Goal: Task Accomplishment & Management: Manage account settings

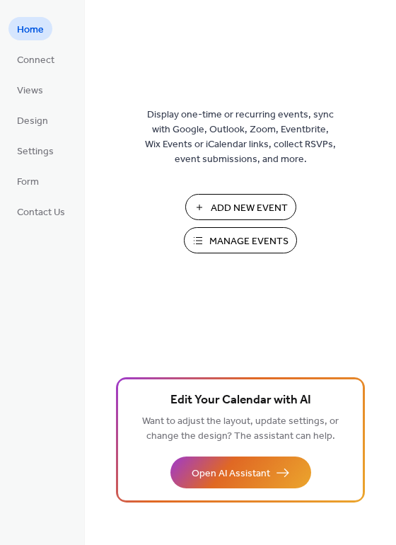
drag, startPoint x: 281, startPoint y: 238, endPoint x: 270, endPoint y: 235, distance: 11.0
click at [270, 235] on span "Manage Events" at bounding box center [249, 241] width 79 height 15
click at [241, 238] on span "Manage Events" at bounding box center [249, 241] width 79 height 15
click at [256, 236] on span "Manage Events" at bounding box center [249, 241] width 79 height 15
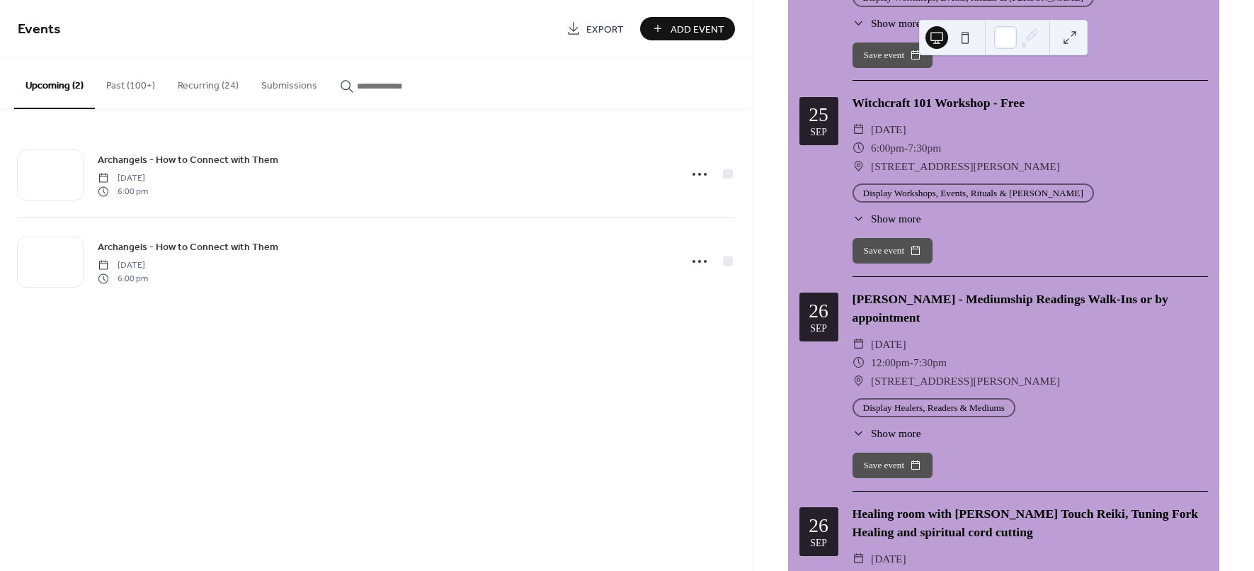
scroll to position [2743, 0]
click at [45, 74] on button "Upcoming (2)" at bounding box center [54, 83] width 81 height 52
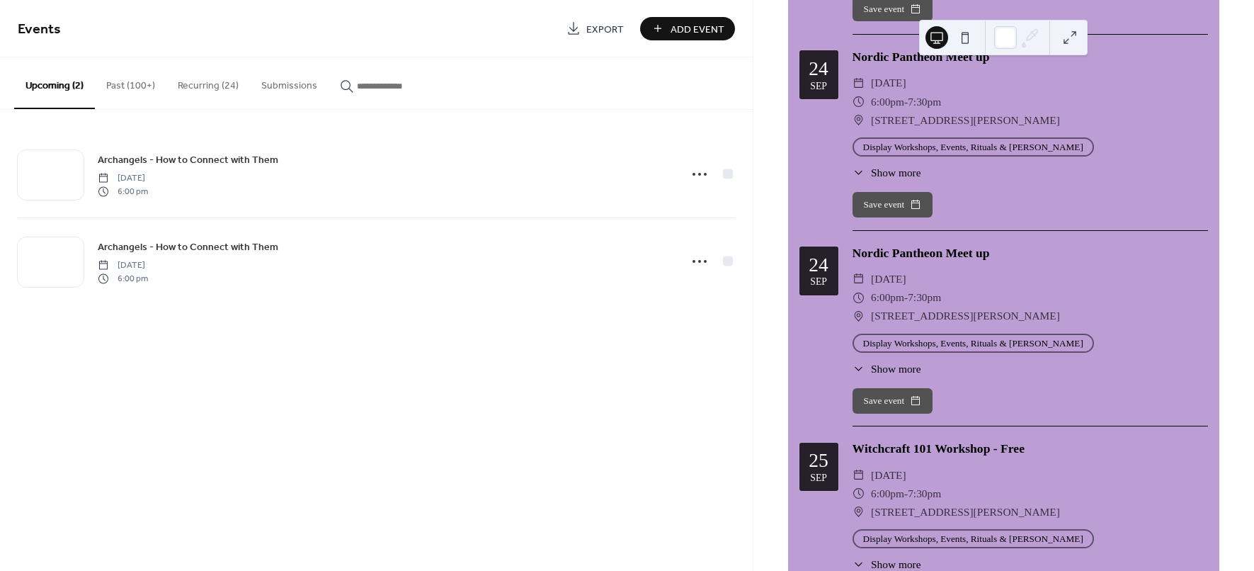
scroll to position [2389, 0]
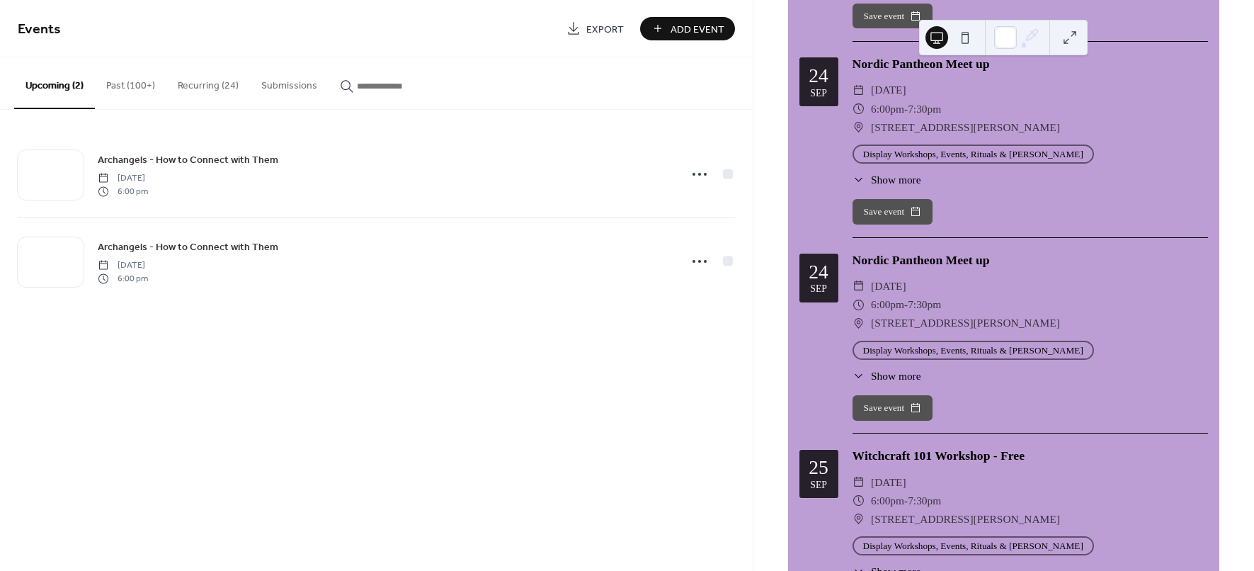
click at [962, 446] on div "Witchcraft 101 Workshop - Free" at bounding box center [1029, 455] width 355 height 18
click at [1089, 446] on div "Witchcraft 101 Workshop - Free" at bounding box center [1029, 455] width 355 height 18
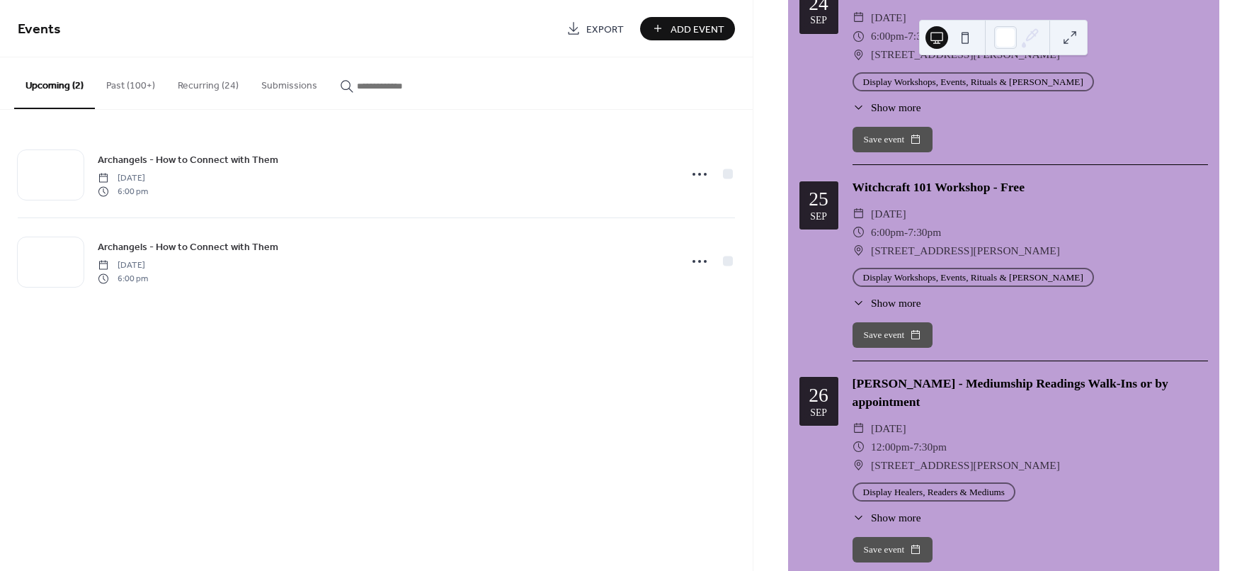
scroll to position [2654, 0]
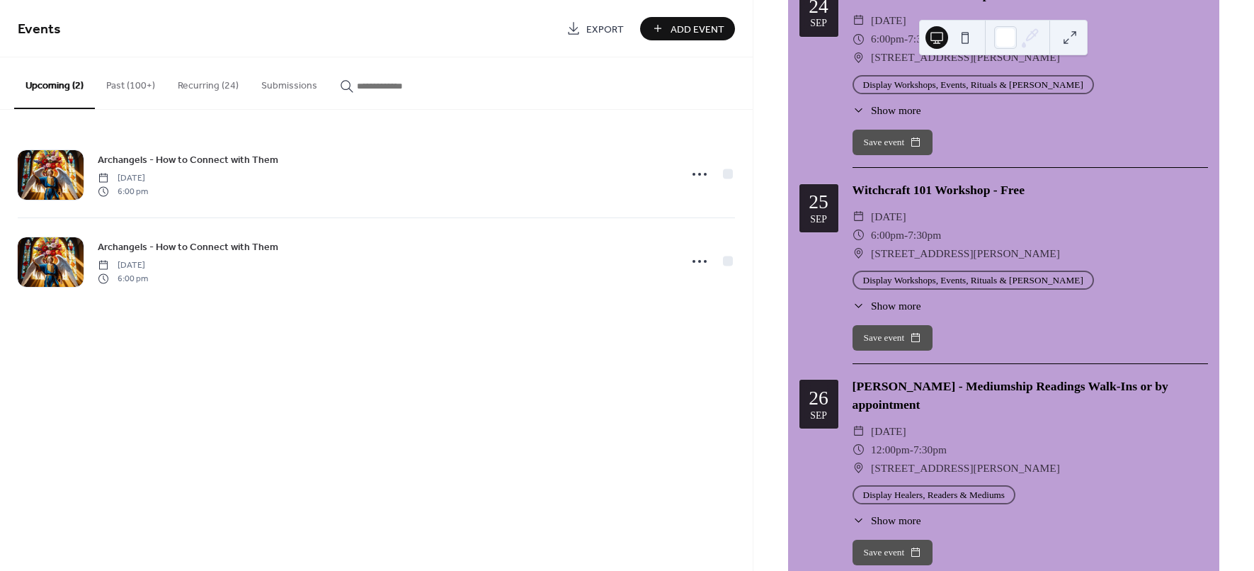
click at [212, 75] on button "Recurring (24)" at bounding box center [208, 82] width 84 height 50
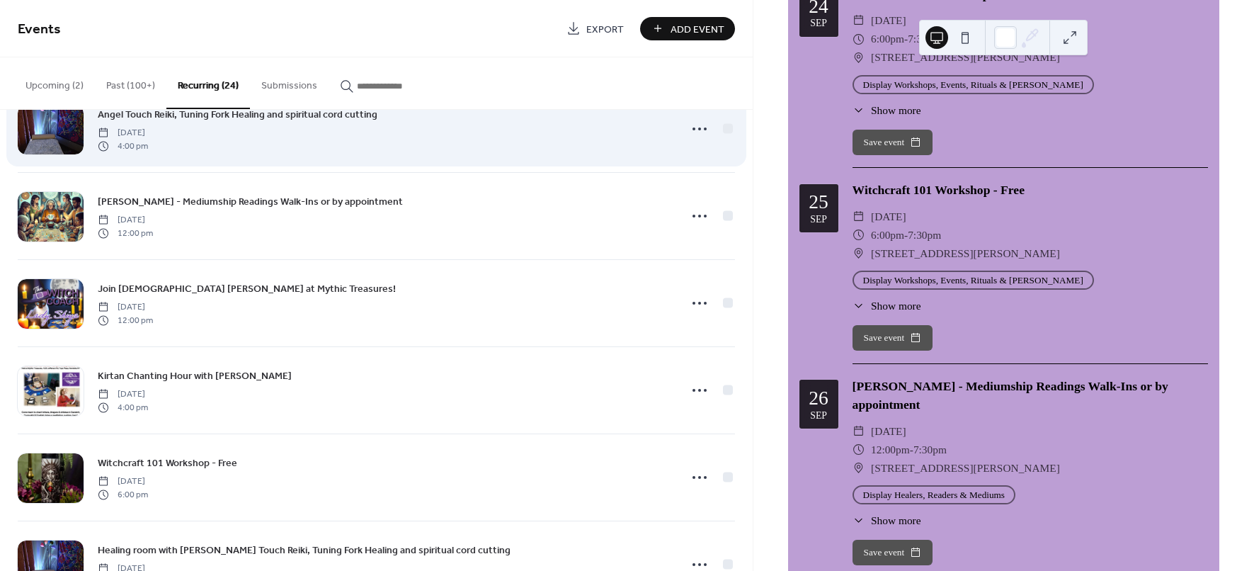
scroll to position [796, 0]
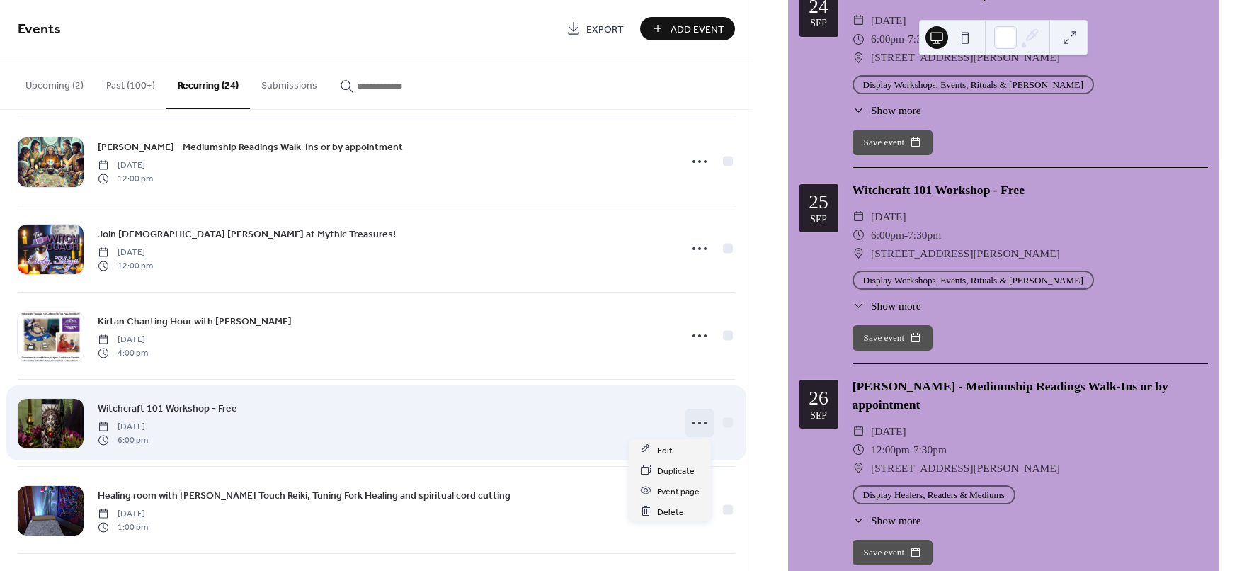
click at [701, 415] on icon at bounding box center [699, 422] width 23 height 23
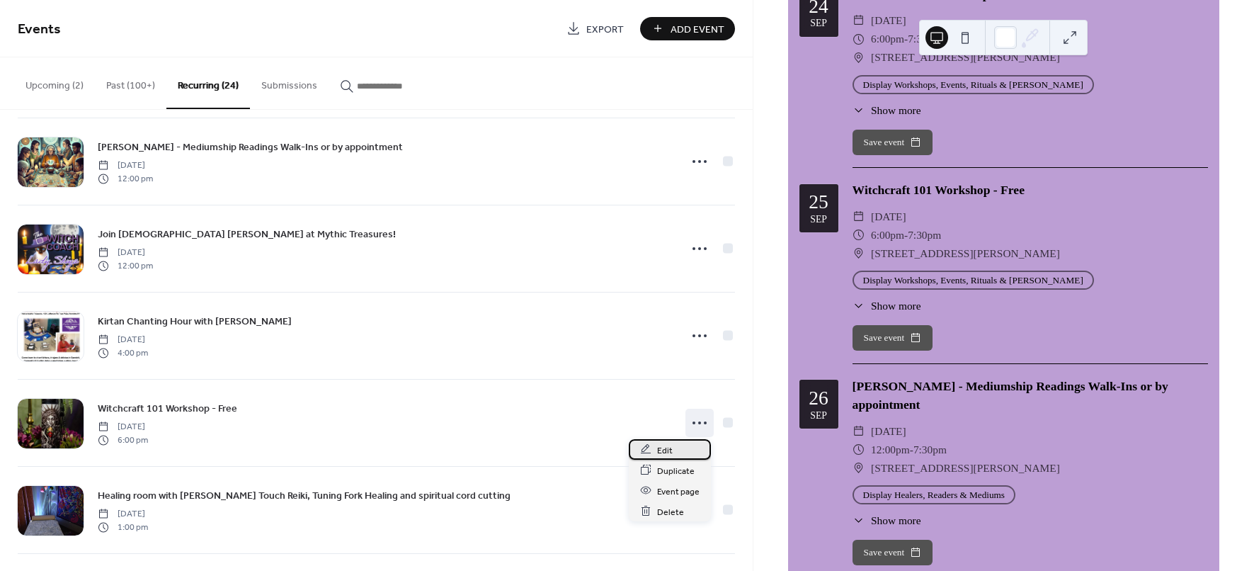
click at [665, 449] on span "Edit" at bounding box center [665, 449] width 16 height 15
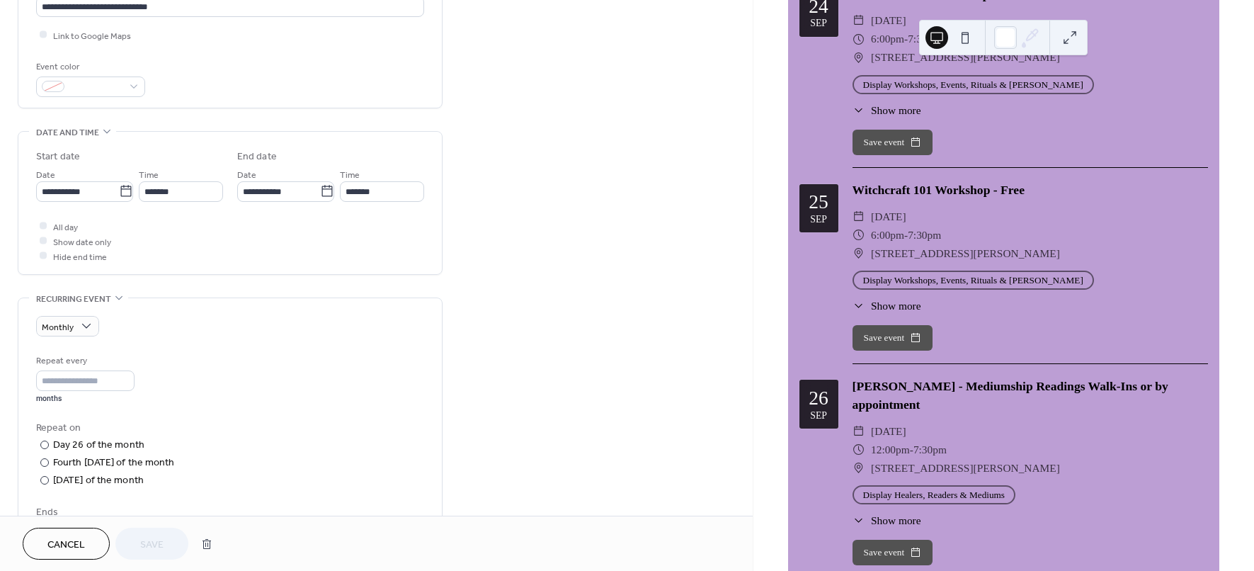
scroll to position [619, 0]
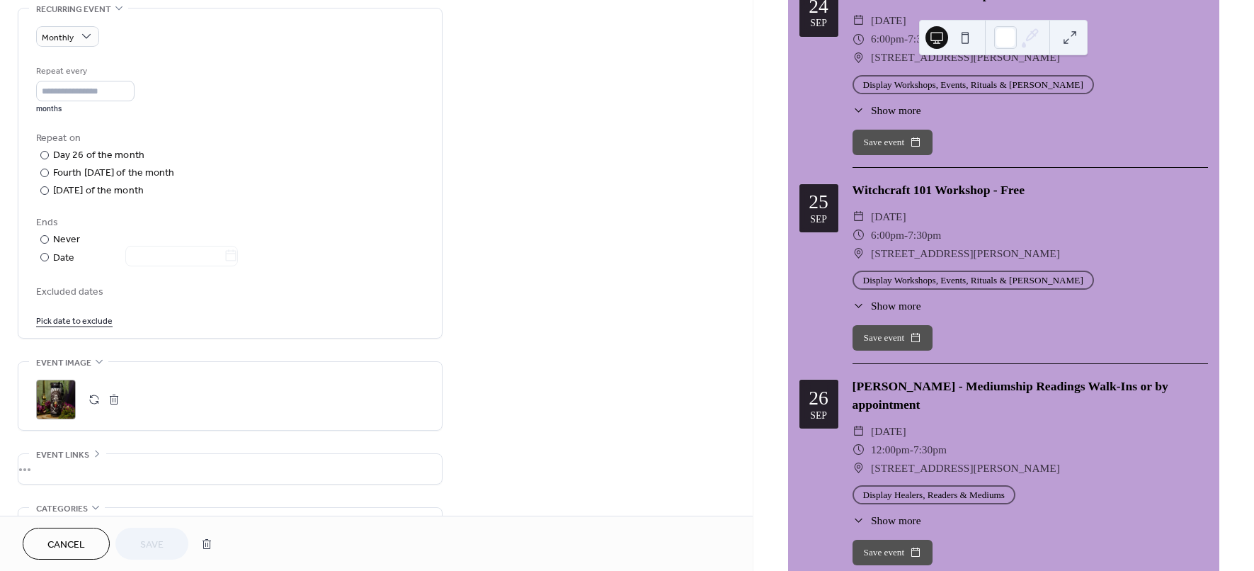
drag, startPoint x: 35, startPoint y: 394, endPoint x: 59, endPoint y: 396, distance: 23.4
click at [36, 395] on div ";" at bounding box center [230, 399] width 388 height 40
click at [89, 394] on button "button" at bounding box center [94, 399] width 20 height 20
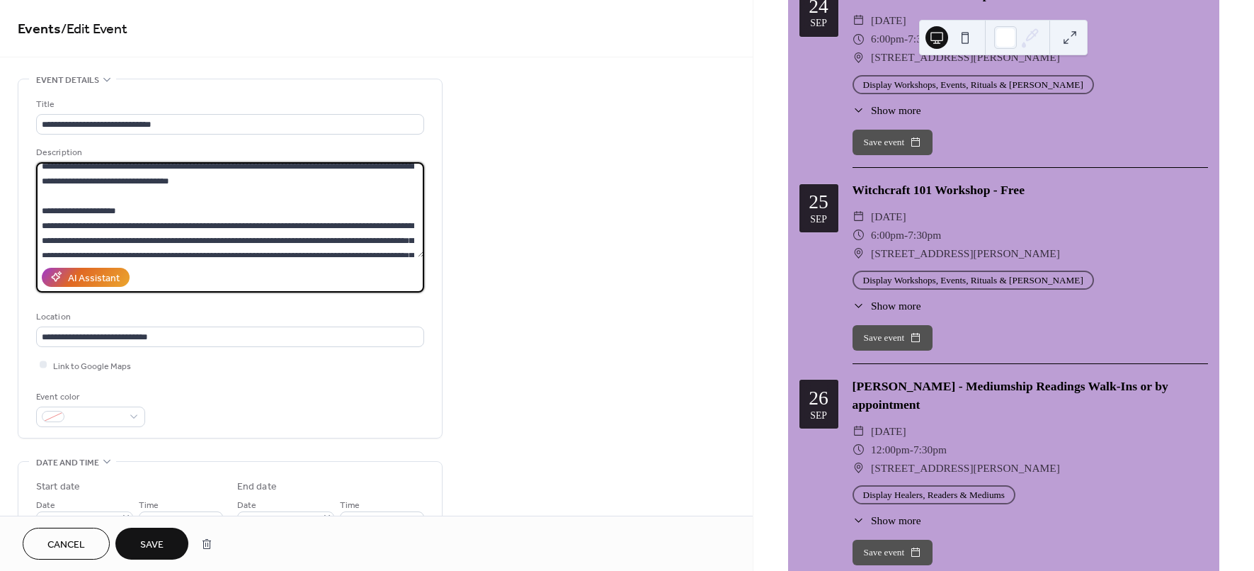
scroll to position [0, 0]
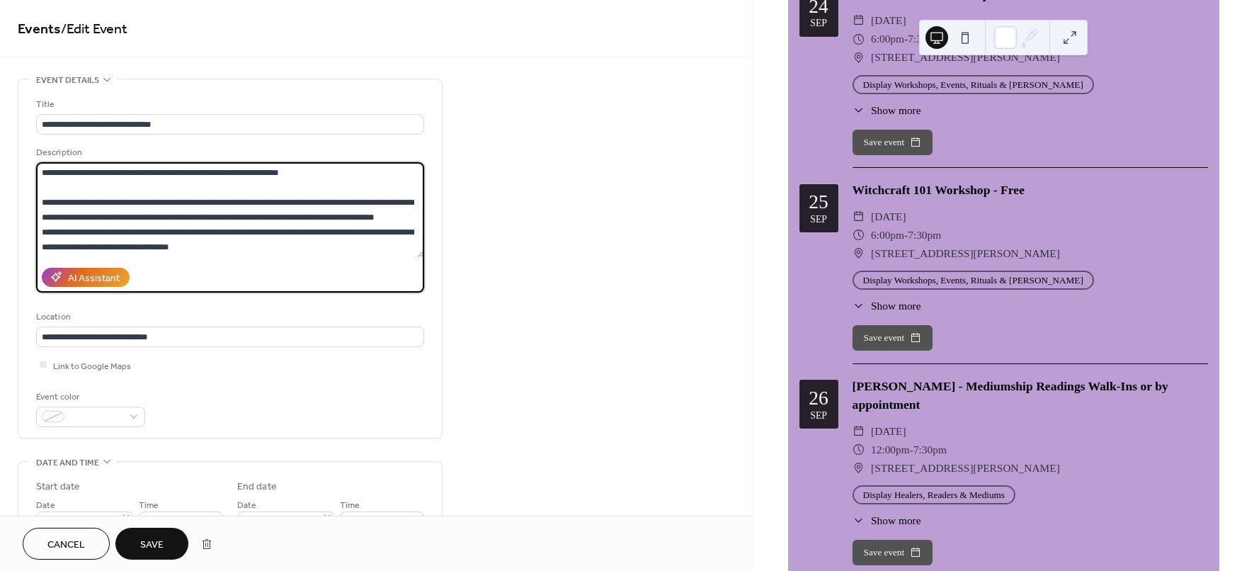
drag, startPoint x: 212, startPoint y: 242, endPoint x: 28, endPoint y: 158, distance: 203.0
click at [28, 158] on div "**********" at bounding box center [229, 258] width 423 height 358
paste textarea "**********"
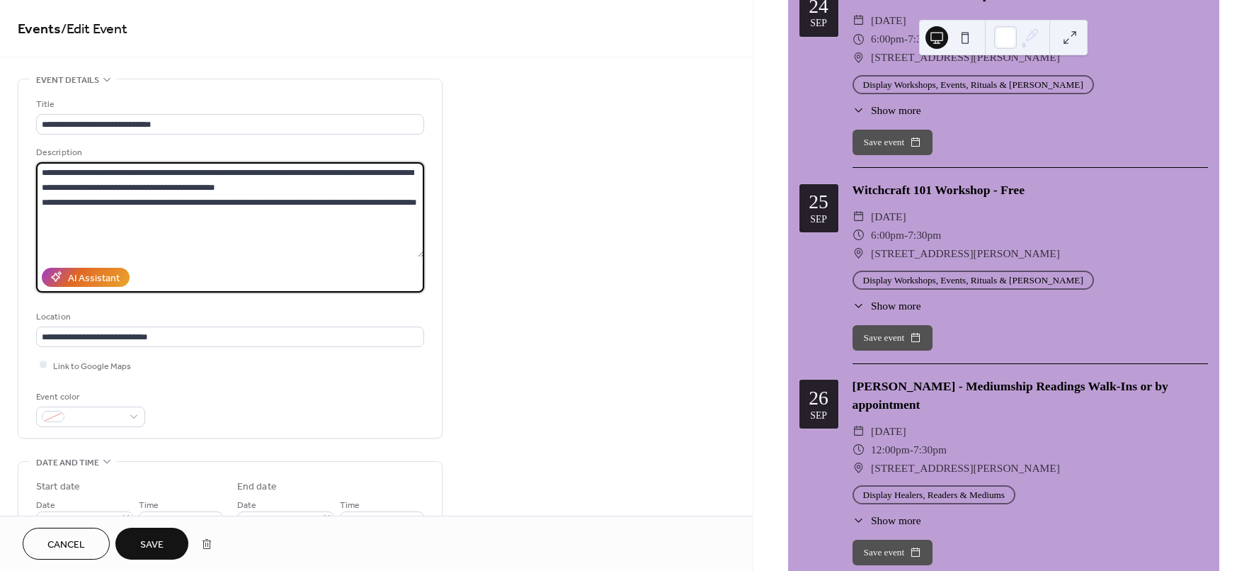
click at [268, 185] on textarea "**********" at bounding box center [230, 209] width 388 height 95
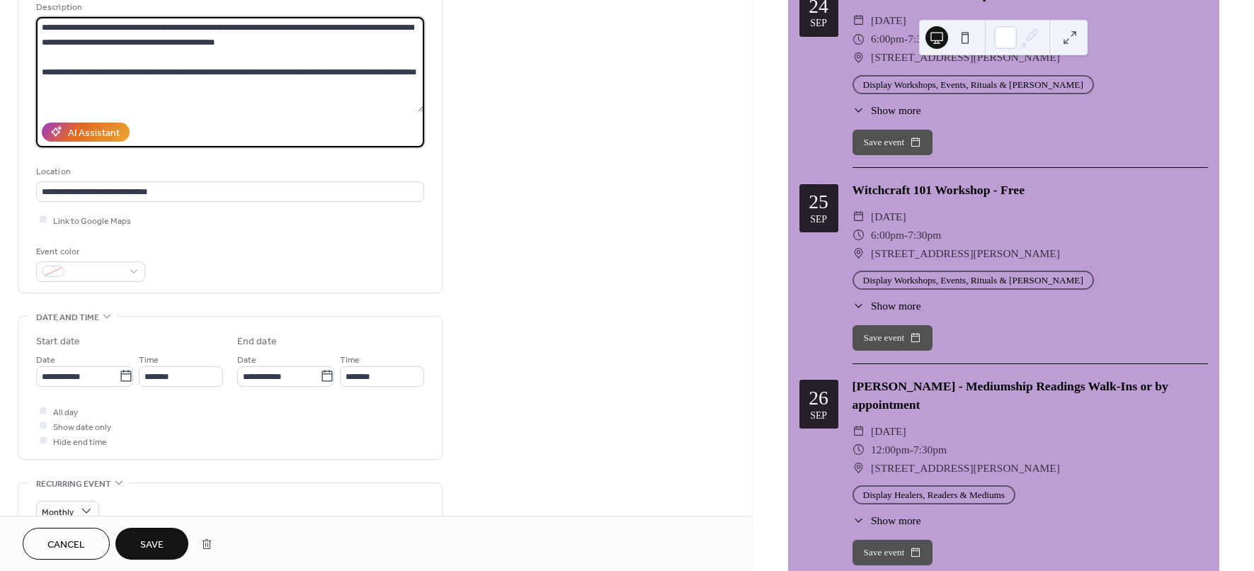
scroll to position [177, 0]
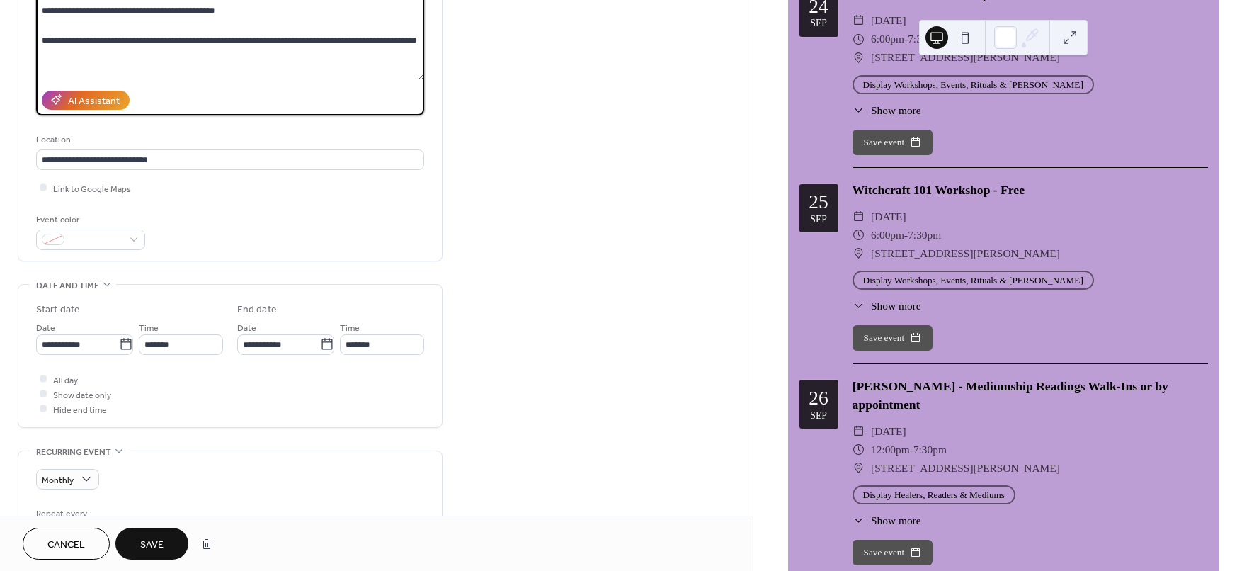
type textarea "**********"
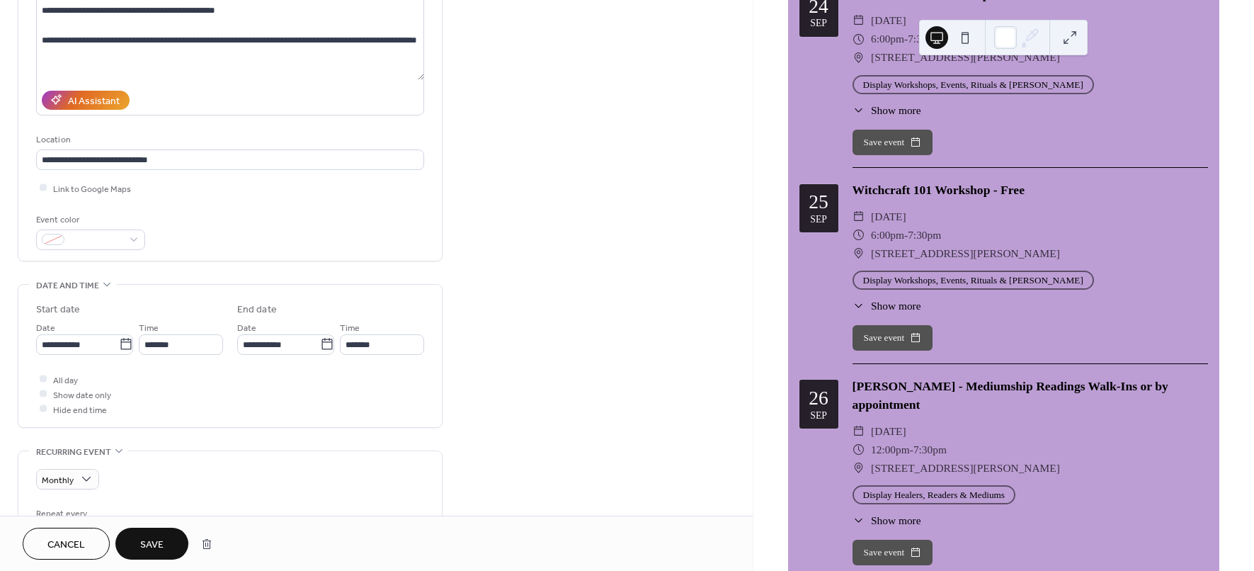
click at [144, 545] on span "Save" at bounding box center [151, 544] width 23 height 15
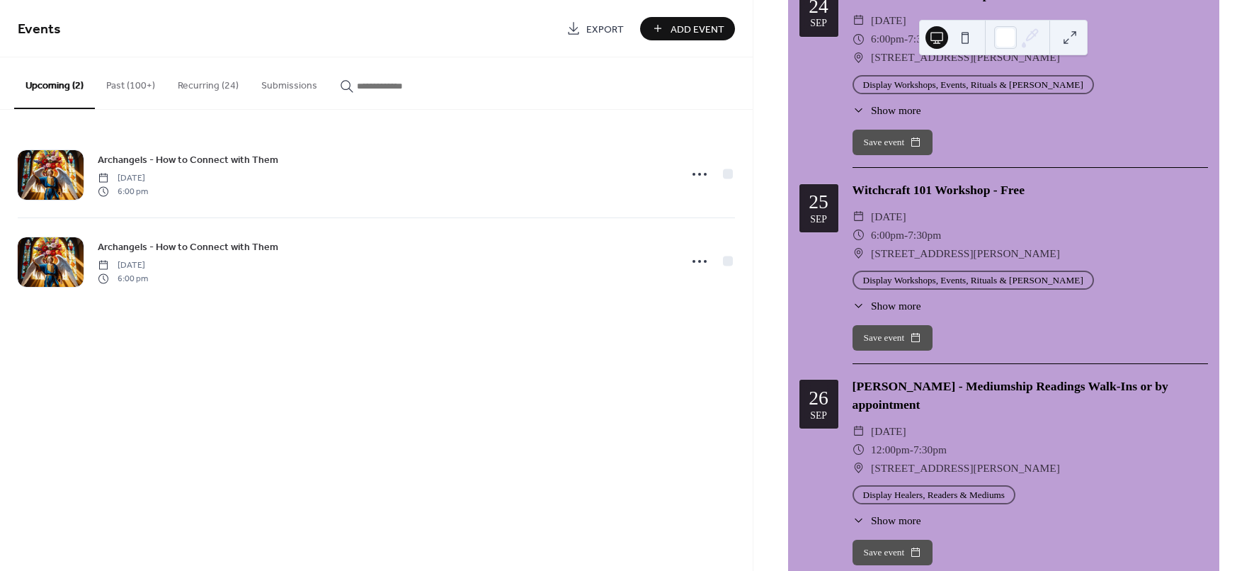
click at [897, 325] on button "Save event" at bounding box center [892, 337] width 81 height 25
click at [1079, 276] on div "Witchcraft 101 Workshop - Free ​ Thursday, September 25, 2025 ​ 6:00pm - 7:30pm…" at bounding box center [1029, 271] width 355 height 183
click at [887, 180] on div "Witchcraft 101 Workshop - Free" at bounding box center [1029, 189] width 355 height 18
drag, startPoint x: 882, startPoint y: 284, endPoint x: 1209, endPoint y: 277, distance: 327.1
click at [883, 297] on span "Show more" at bounding box center [896, 305] width 50 height 16
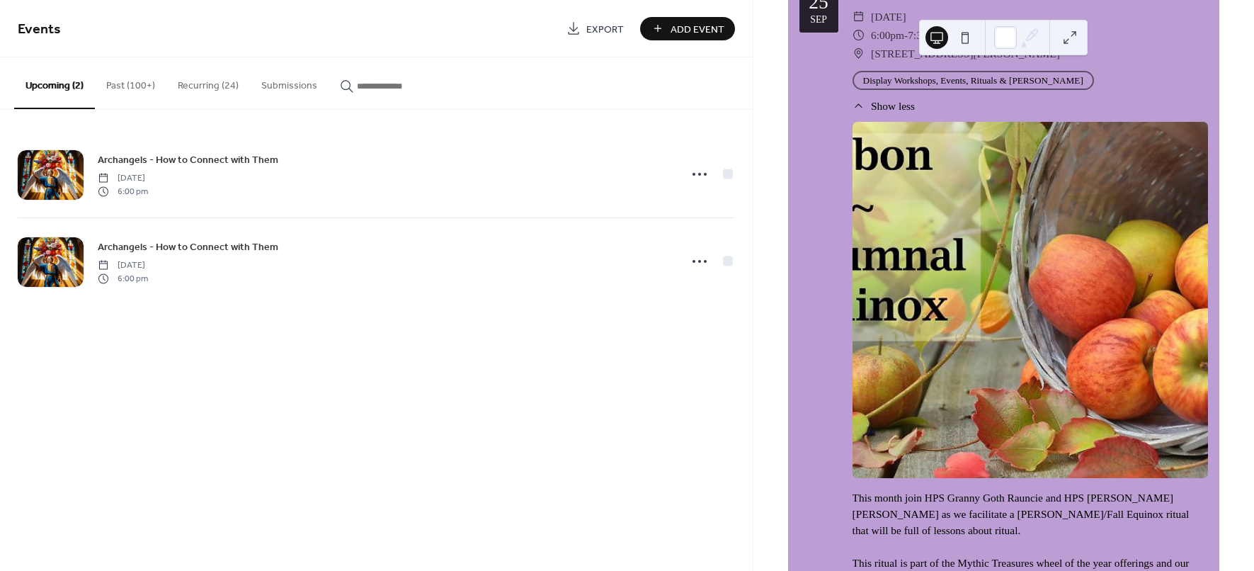
scroll to position [2920, 0]
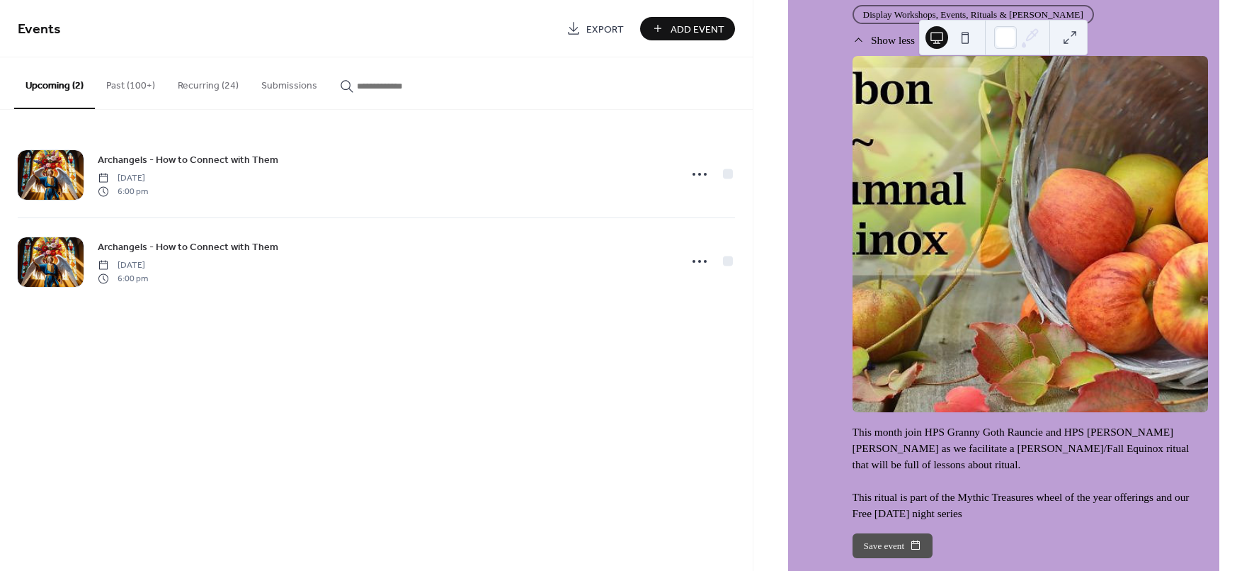
click at [968, 227] on div at bounding box center [1029, 233] width 355 height 355
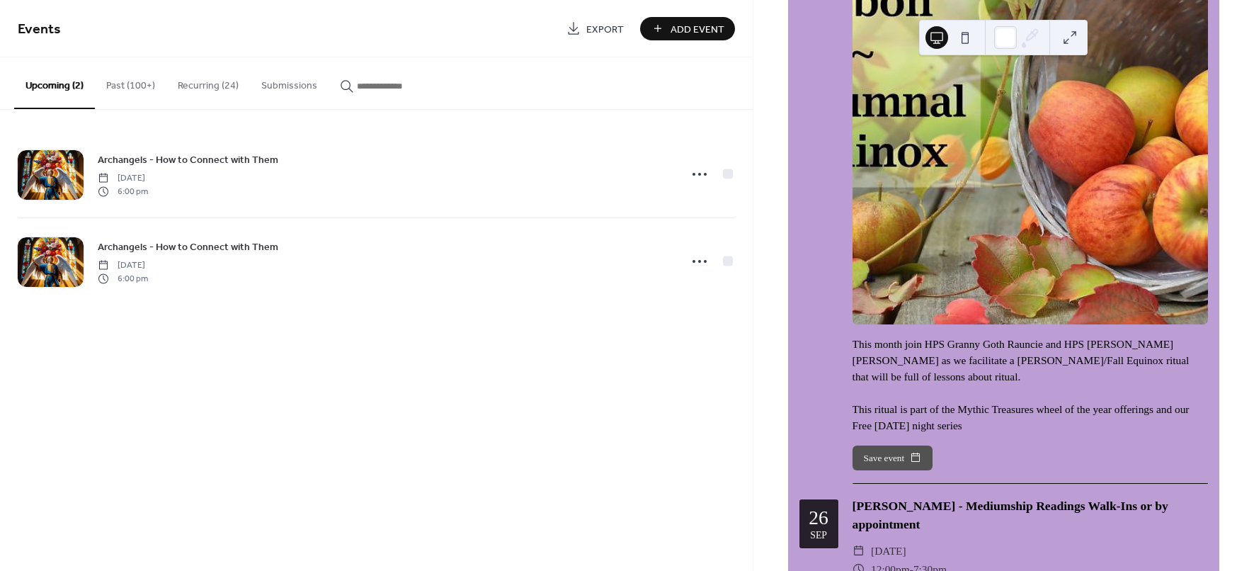
click at [901, 310] on div "This month join HPS Granny Goth Rauncie and HPS Shelly Malak Stodd as we facili…" at bounding box center [1029, 196] width 355 height 473
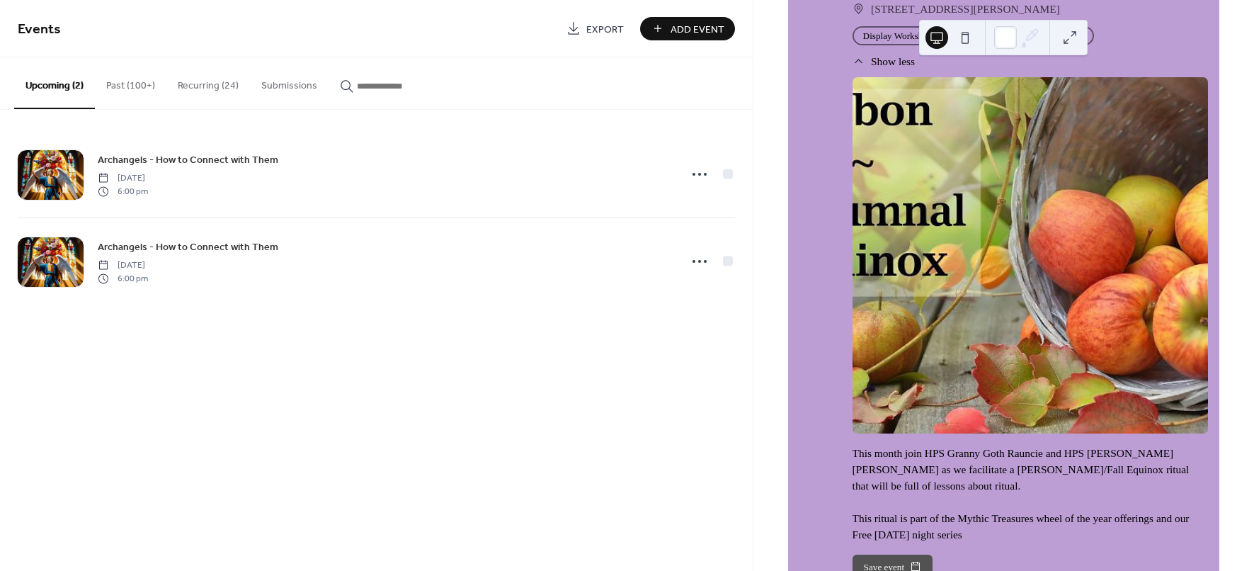
scroll to position [2831, 0]
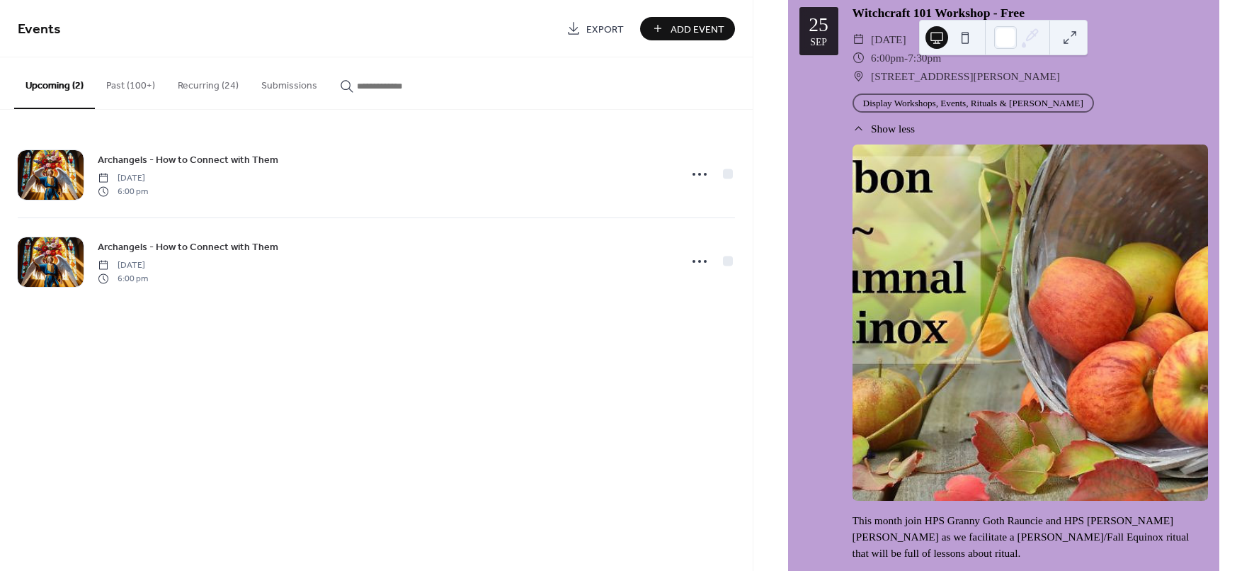
click at [962, 35] on button at bounding box center [964, 37] width 23 height 23
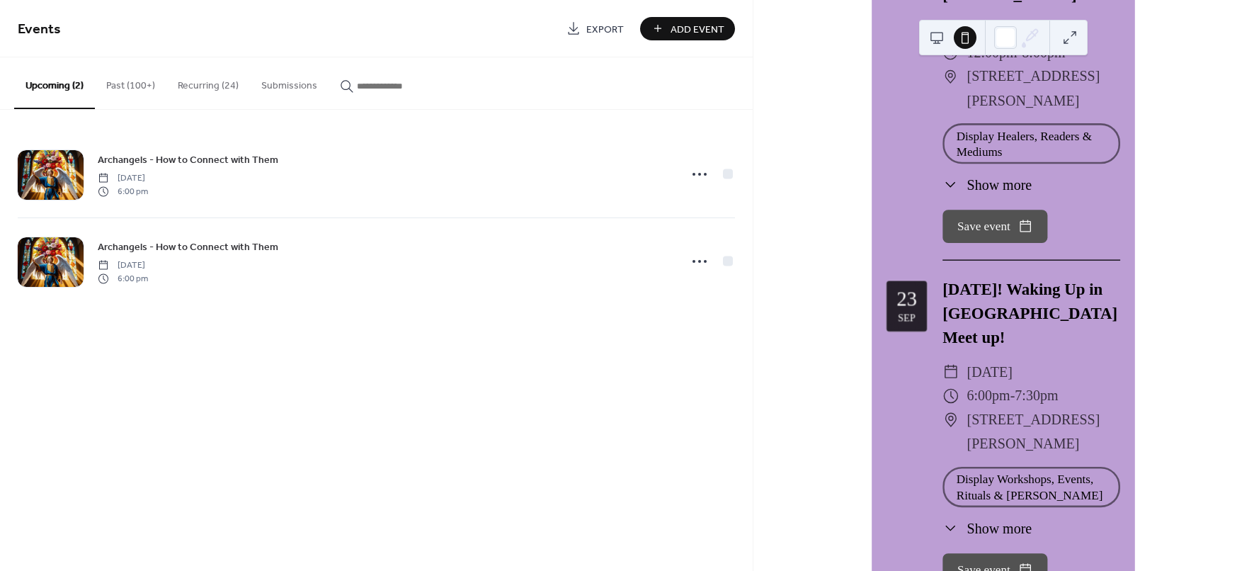
scroll to position [2688, 0]
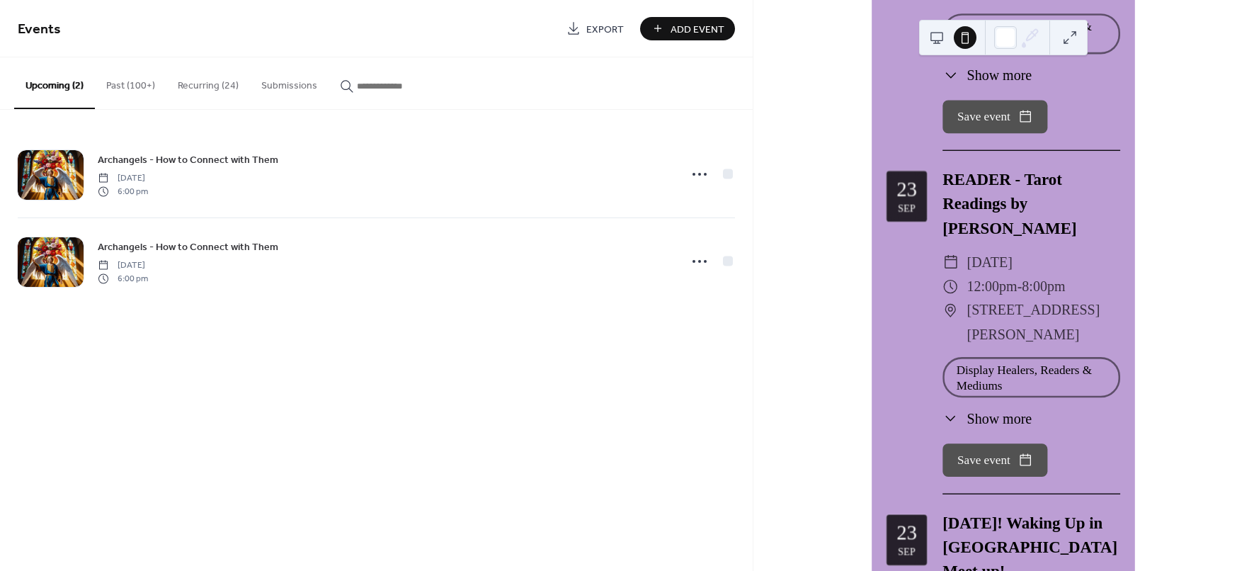
click at [927, 37] on button at bounding box center [936, 37] width 23 height 23
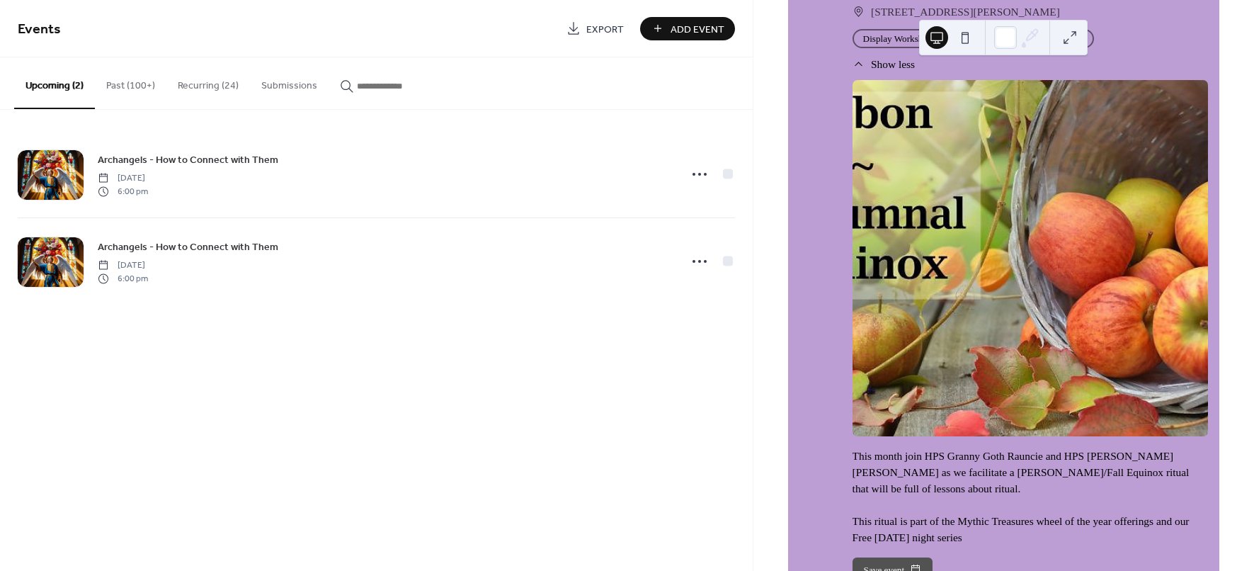
scroll to position [2872, 0]
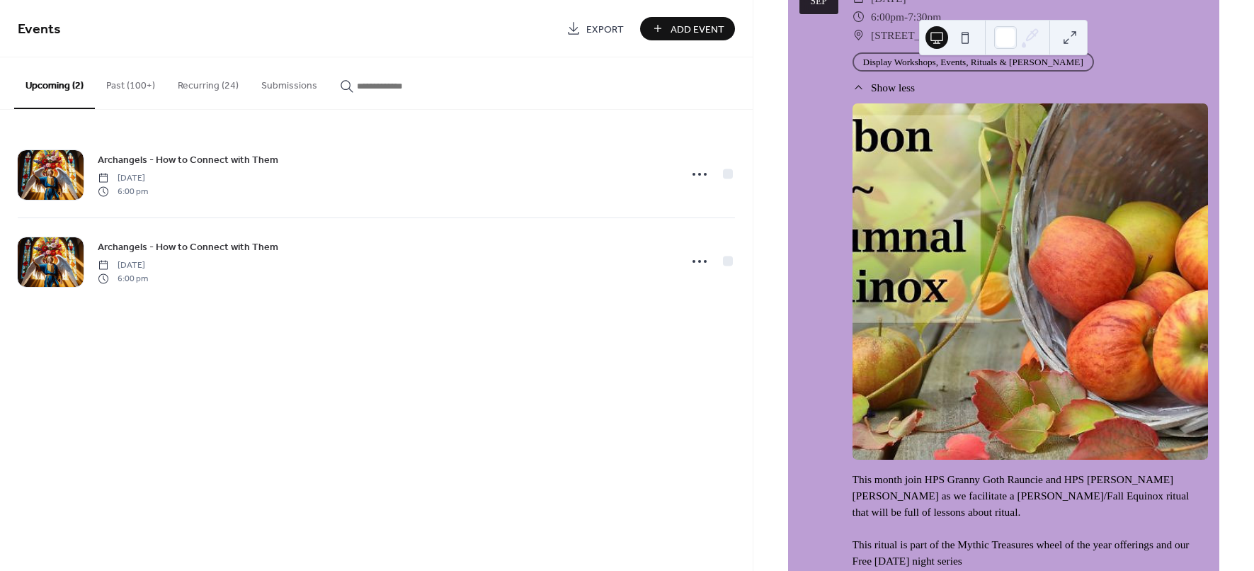
click at [189, 89] on button "Recurring (24)" at bounding box center [208, 82] width 84 height 50
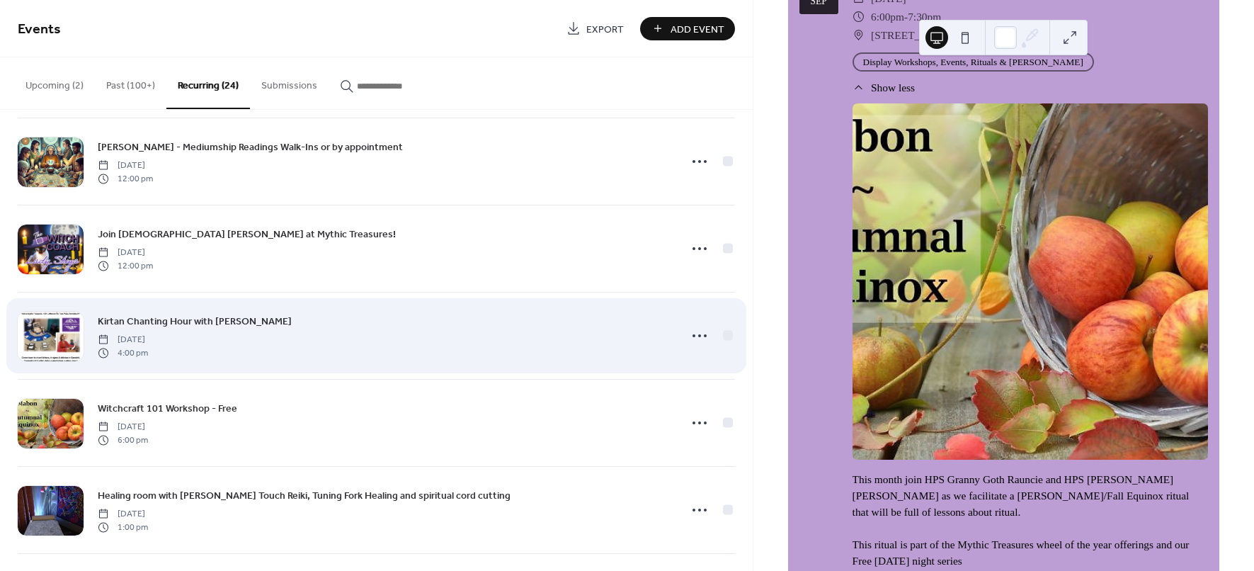
scroll to position [885, 0]
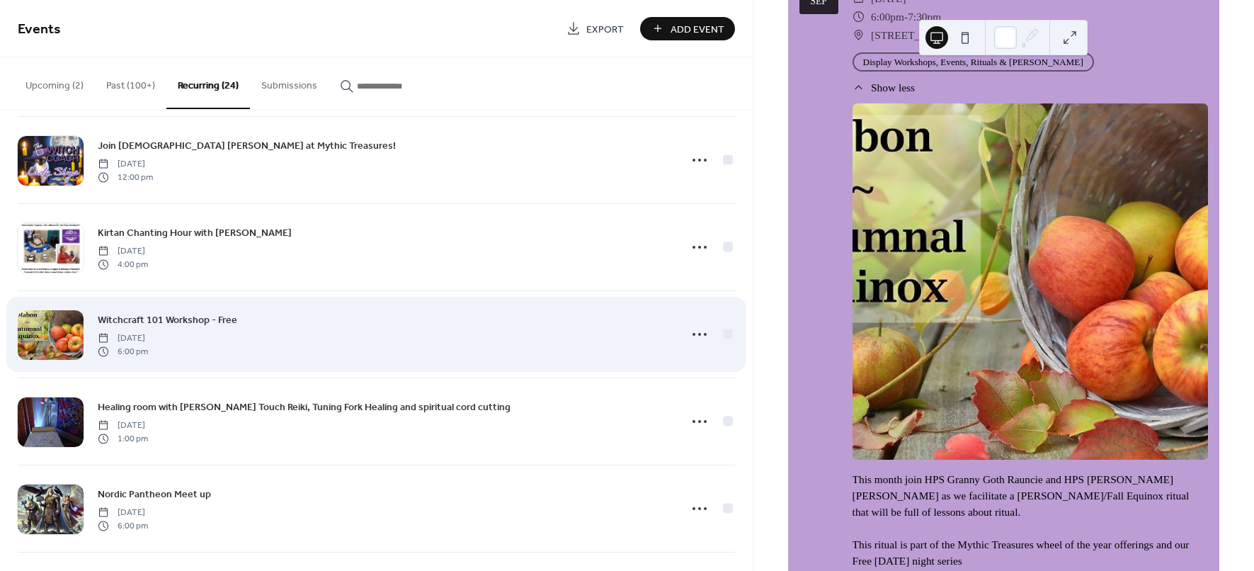
click at [65, 331] on div at bounding box center [51, 335] width 66 height 50
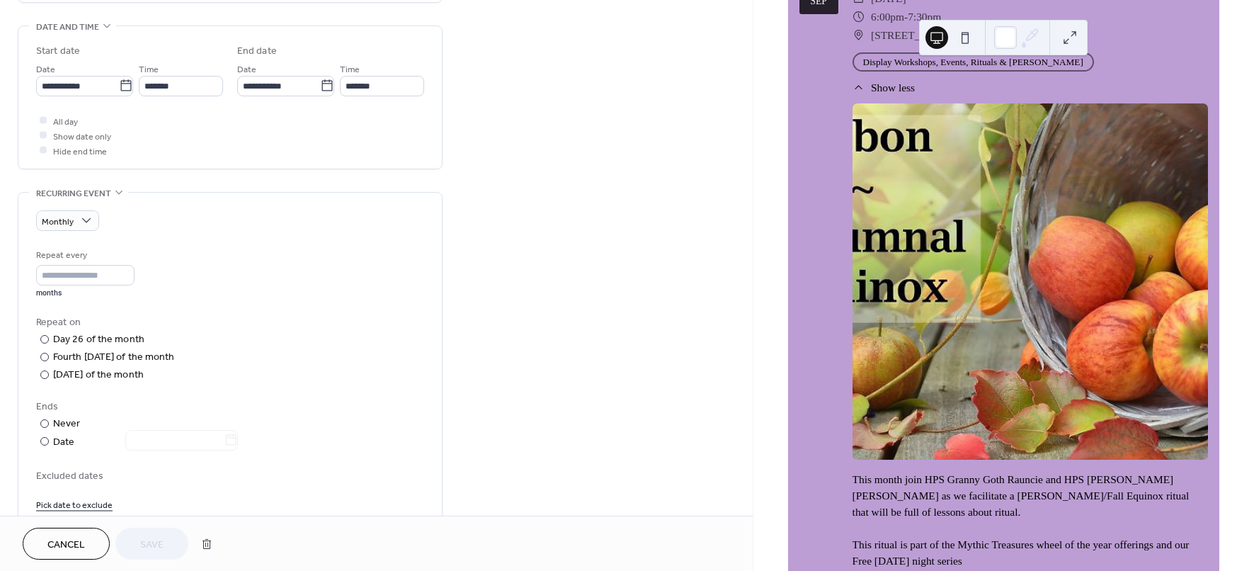
scroll to position [619, 0]
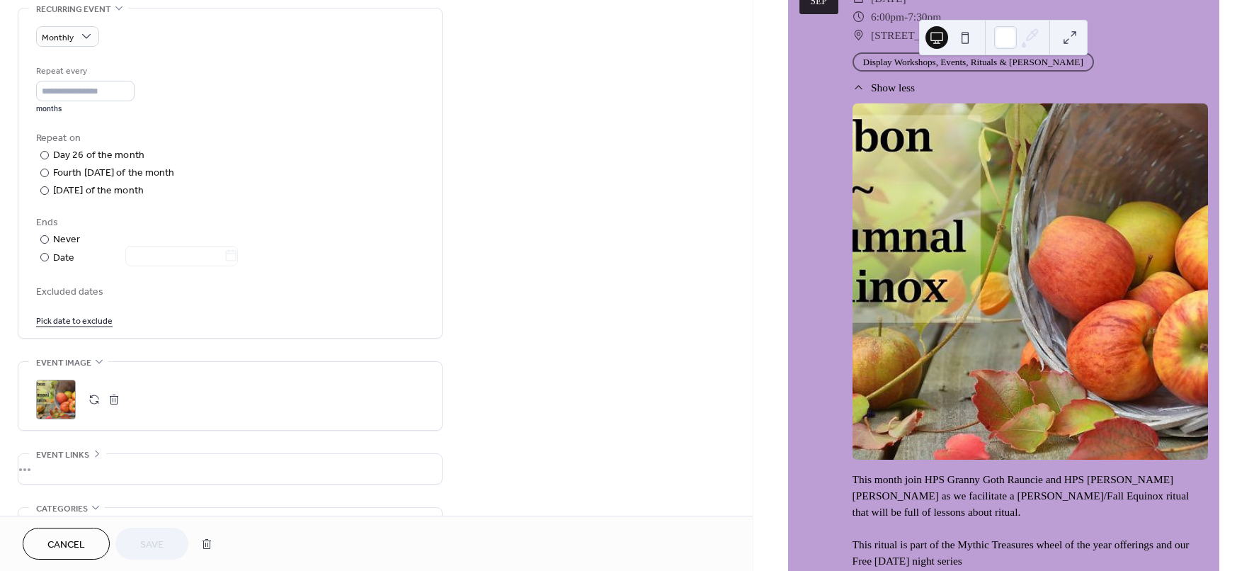
click at [60, 400] on div ";" at bounding box center [56, 399] width 40 height 40
drag, startPoint x: 910, startPoint y: 333, endPoint x: 927, endPoint y: 345, distance: 20.7
click at [915, 336] on div at bounding box center [1029, 280] width 355 height 355
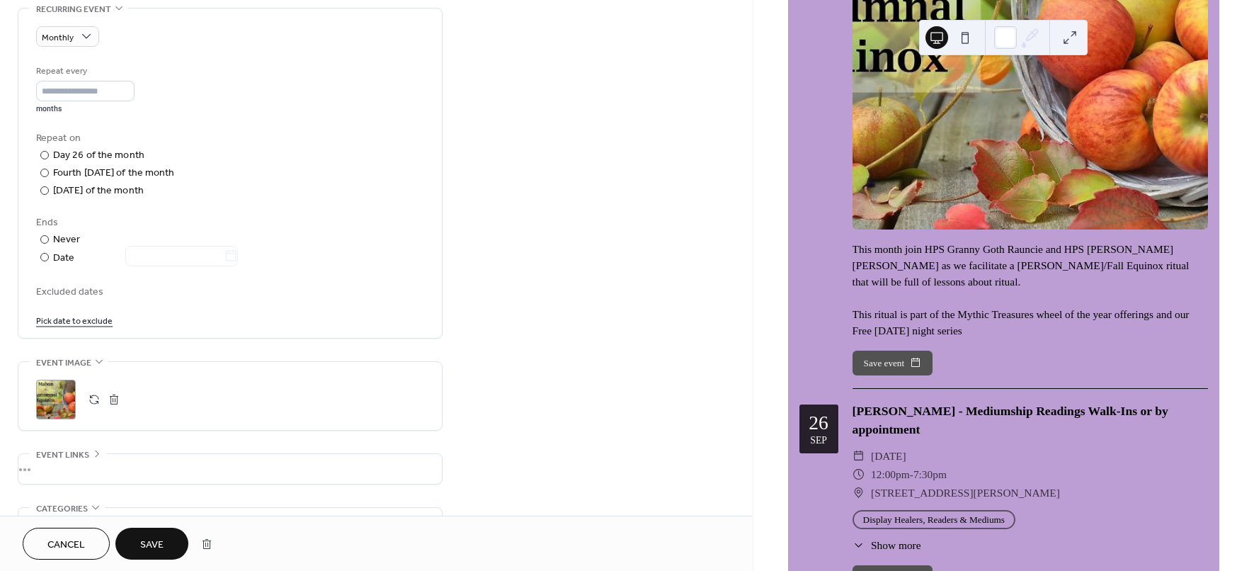
scroll to position [3049, 0]
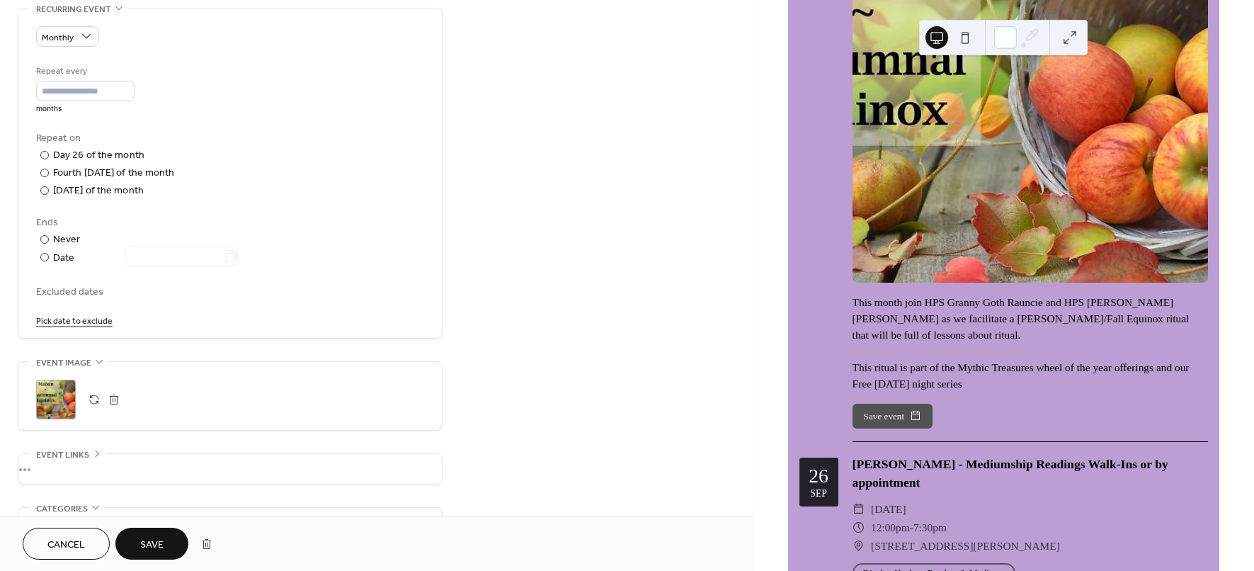
click at [979, 336] on div "This month join HPS Granny Goth Rauncie and HPS Shelly Malak Stodd as we facili…" at bounding box center [1029, 343] width 355 height 98
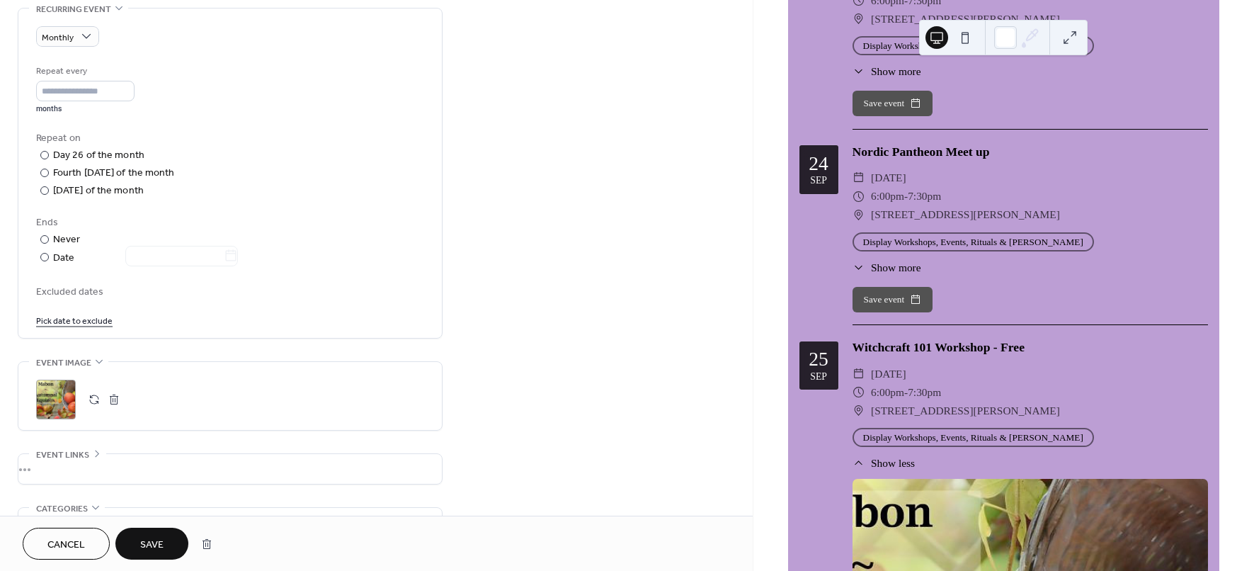
scroll to position [2430, 0]
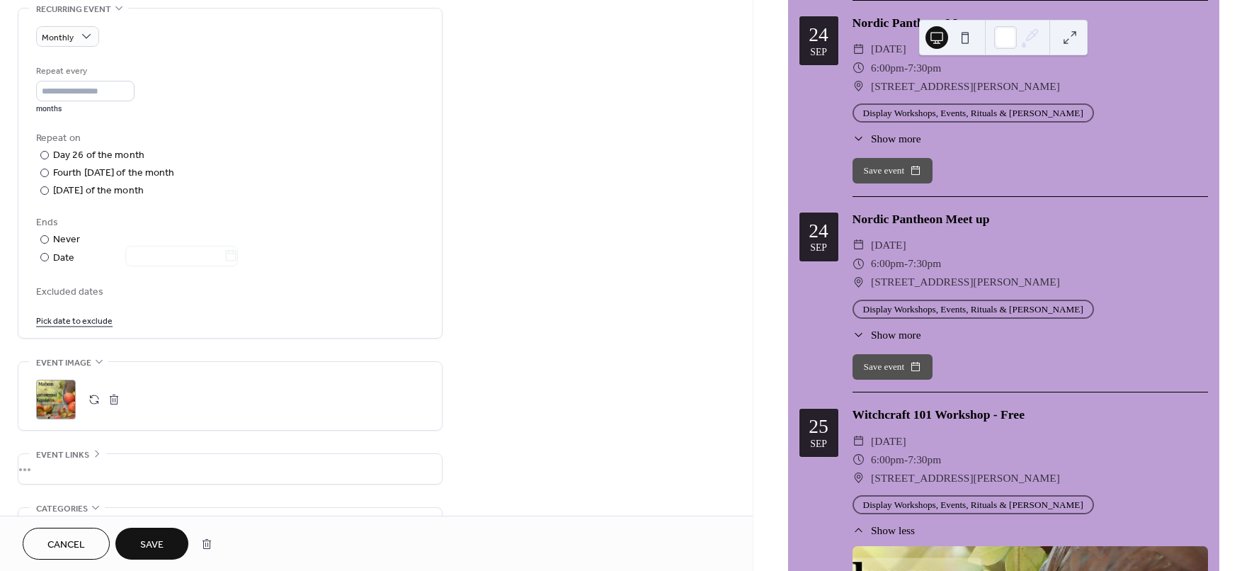
click at [912, 522] on span "Show less" at bounding box center [893, 530] width 44 height 16
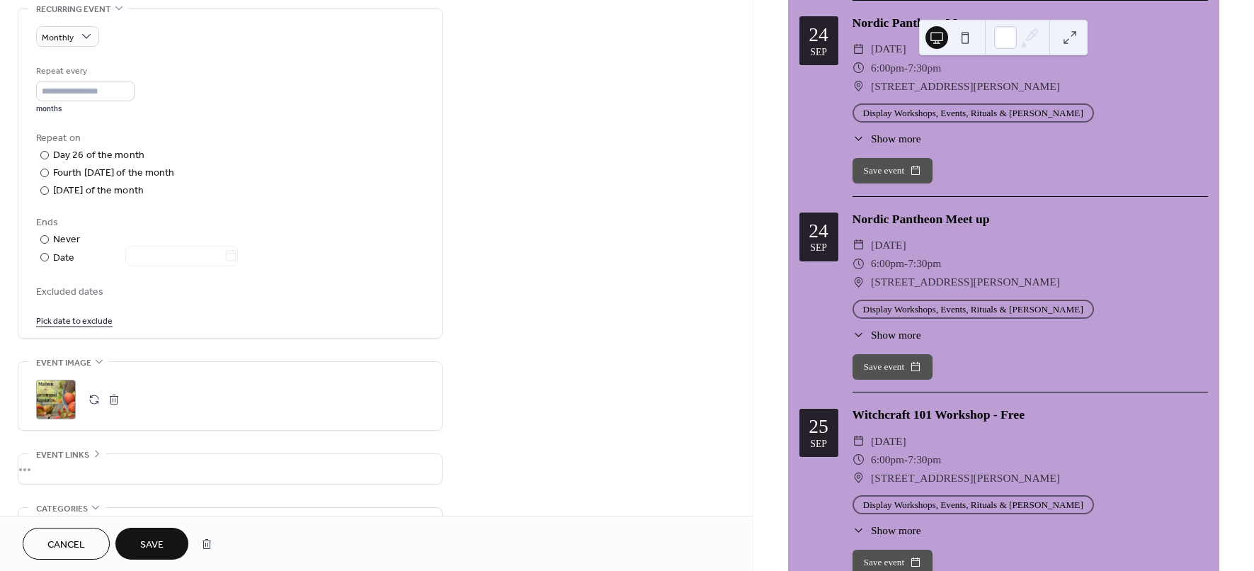
click at [912, 522] on span "Show more" at bounding box center [896, 530] width 50 height 16
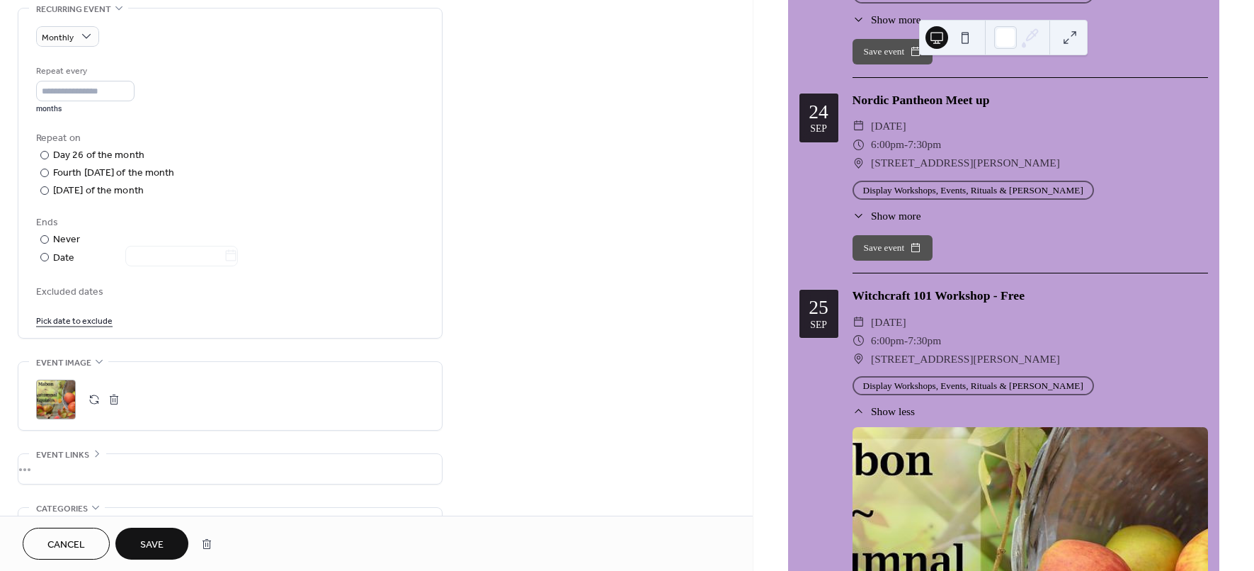
scroll to position [2518, 0]
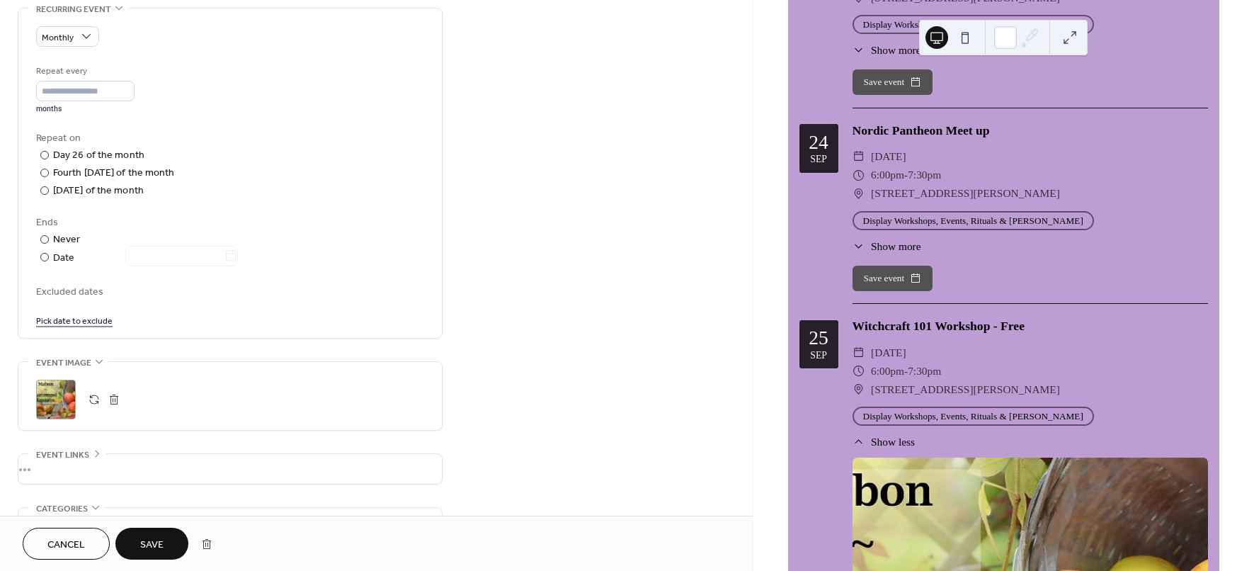
click at [55, 394] on div ";" at bounding box center [56, 399] width 40 height 40
click at [52, 407] on div ";" at bounding box center [56, 399] width 40 height 40
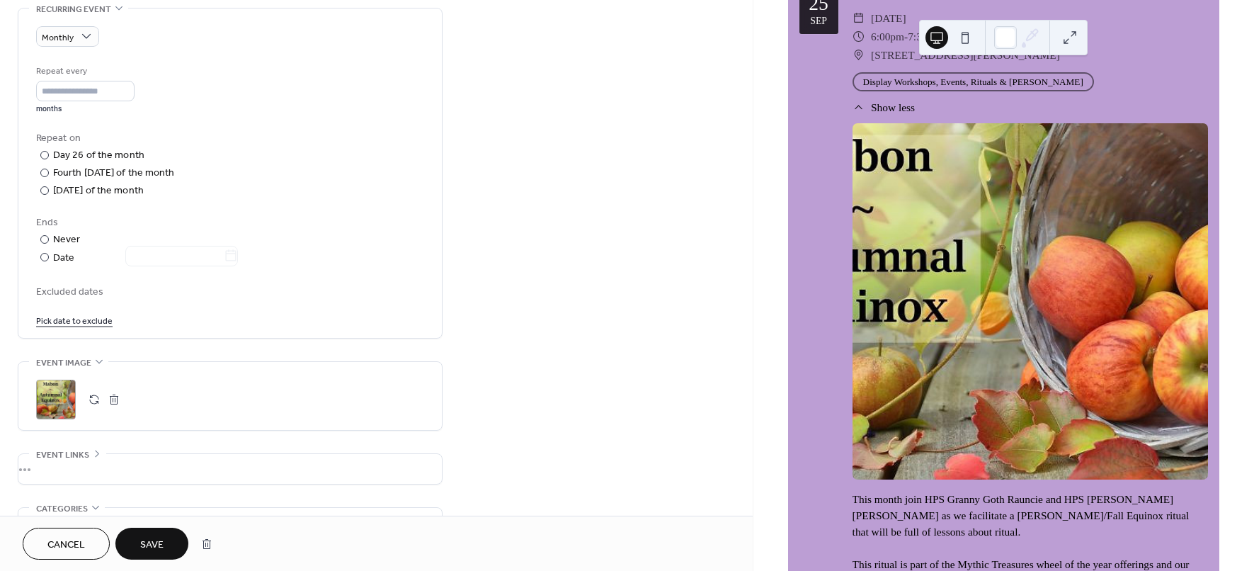
scroll to position [2872, 0]
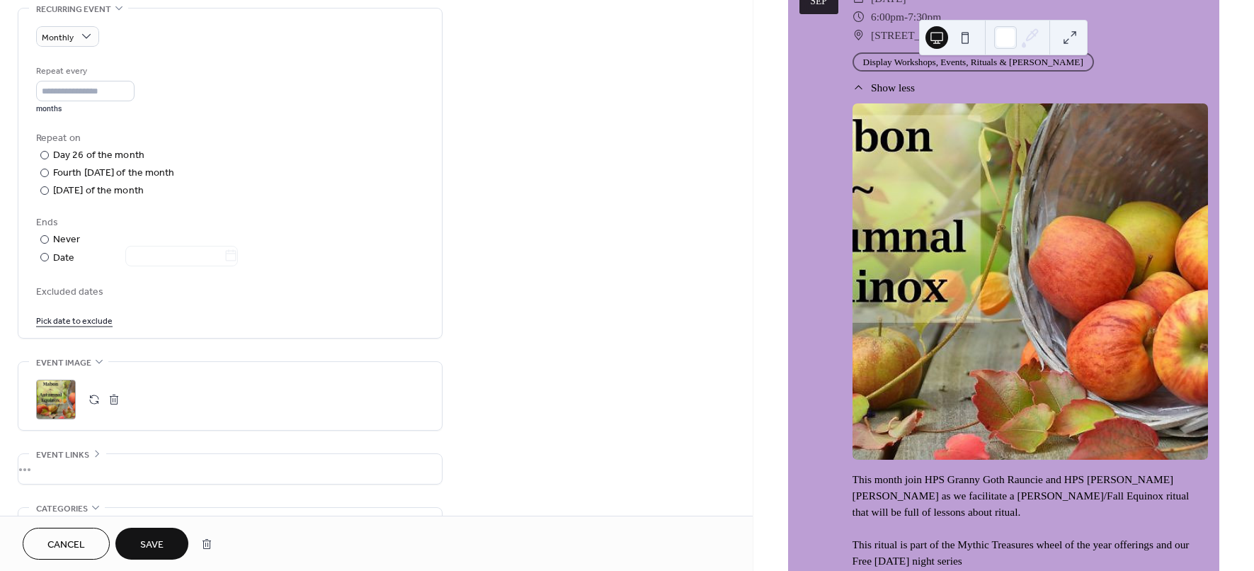
click at [1040, 315] on div at bounding box center [1029, 280] width 355 height 355
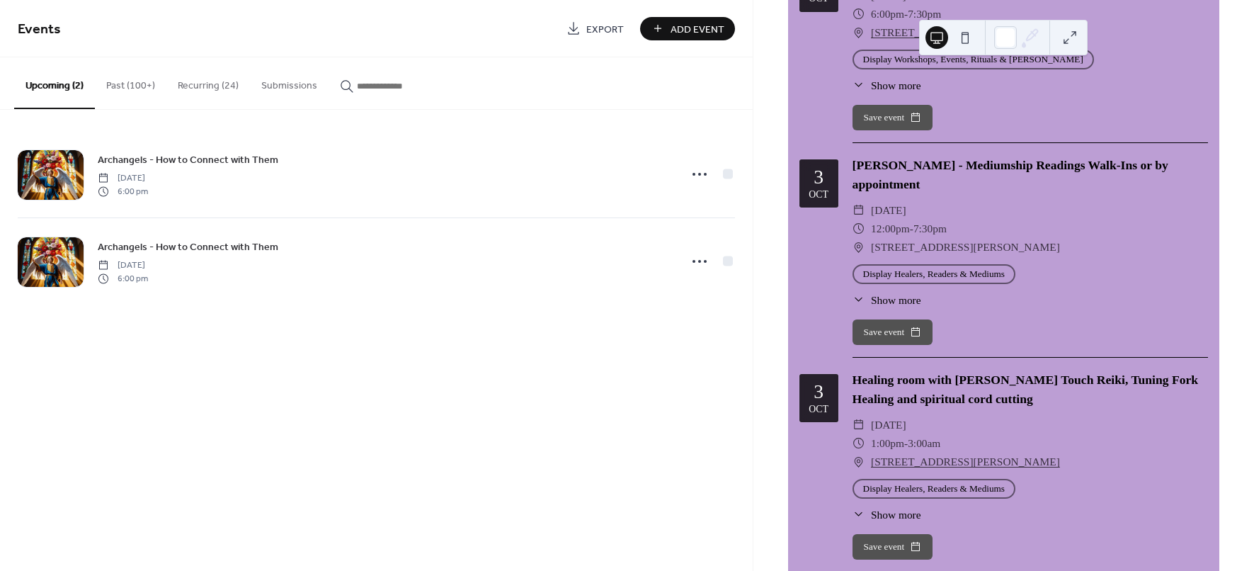
scroll to position [5751, 0]
